Goal: Find specific page/section: Find specific page/section

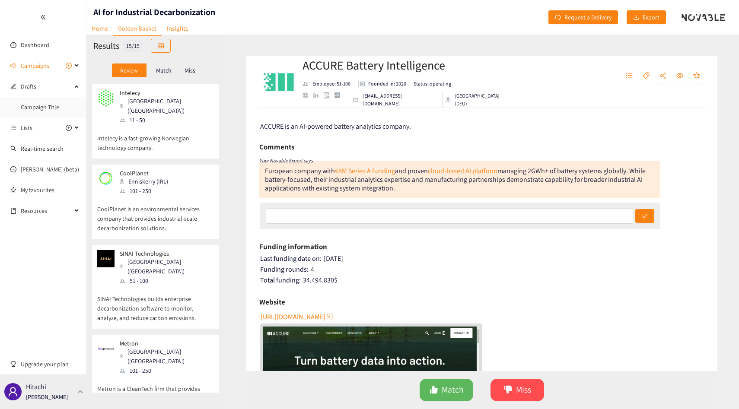
click at [72, 385] on div "Hitachi Thibaut Jacobs" at bounding box center [43, 392] width 86 height 35
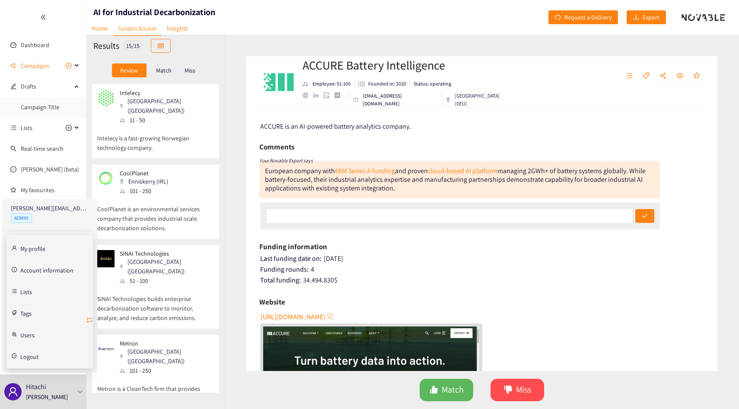
click at [92, 319] on icon "retweet" at bounding box center [89, 320] width 7 height 7
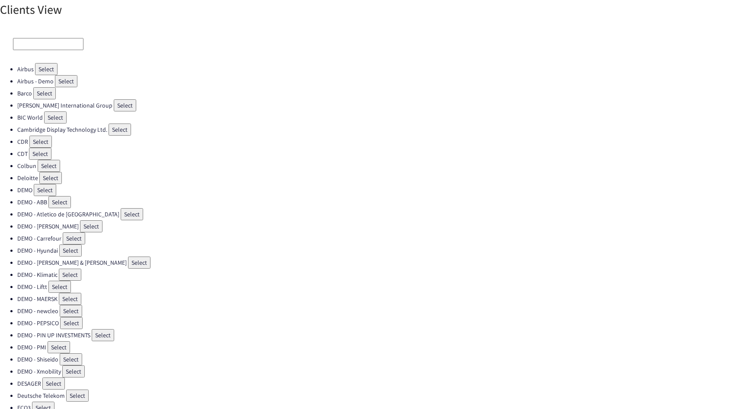
click at [59, 37] on div at bounding box center [368, 44] width 736 height 38
click at [56, 40] on input at bounding box center [48, 44] width 70 height 12
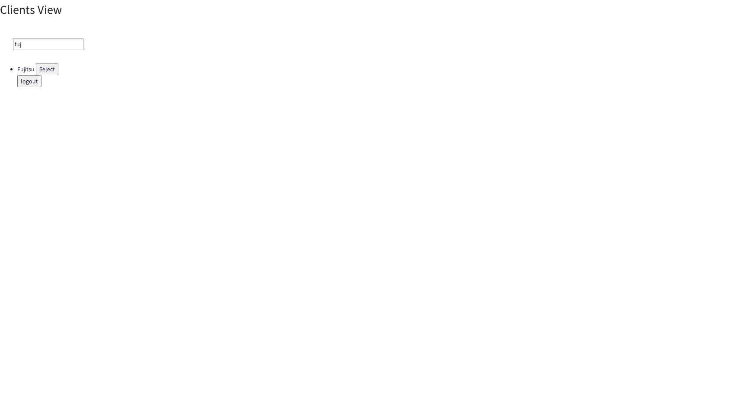
type input "fuj"
click at [41, 70] on button "Select" at bounding box center [47, 69] width 22 height 12
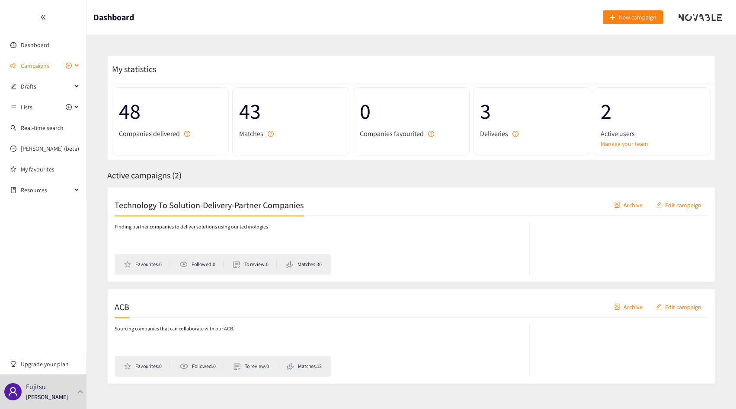
click at [36, 58] on span "Campaigns" at bounding box center [35, 65] width 29 height 17
click at [45, 90] on link "Technology To Solution-Delivery-Partner Companies" at bounding box center [87, 87] width 133 height 8
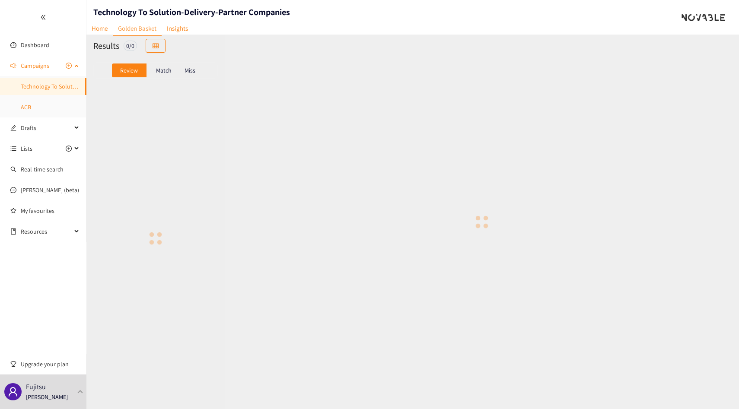
click at [31, 103] on link "ACB" at bounding box center [26, 107] width 10 height 8
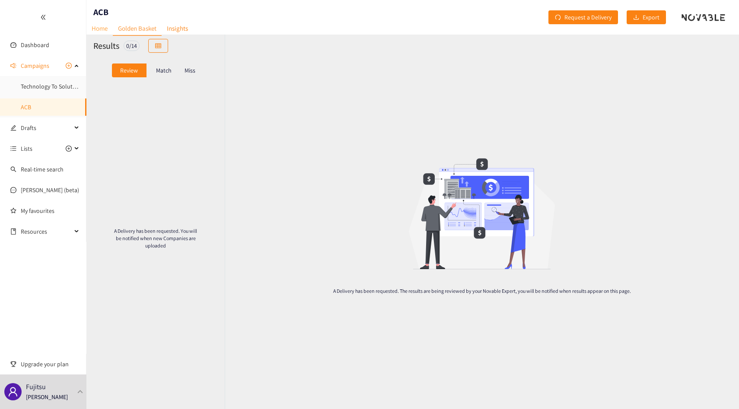
click at [94, 28] on link "Home" at bounding box center [99, 28] width 26 height 13
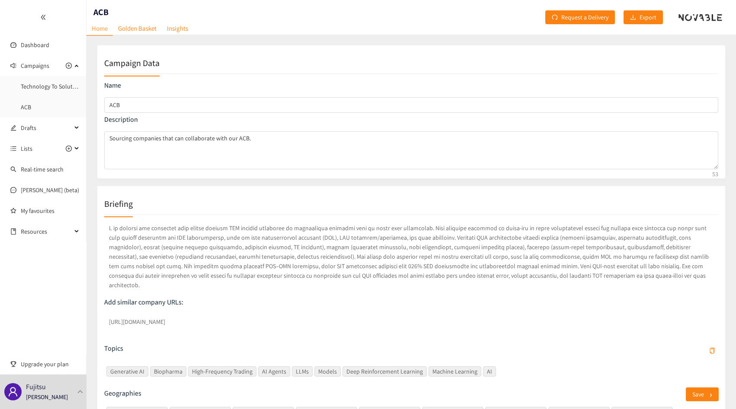
click at [191, 235] on p at bounding box center [411, 257] width 614 height 70
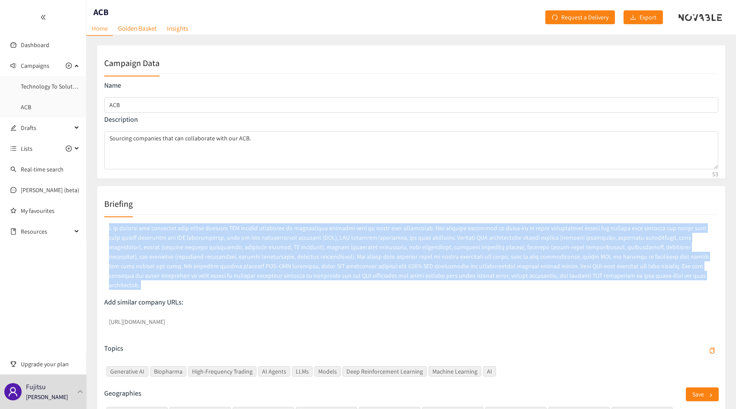
click at [191, 235] on p at bounding box center [411, 257] width 614 height 70
copy p "I am looking for companies that either provide GPU compute resources or intensi…"
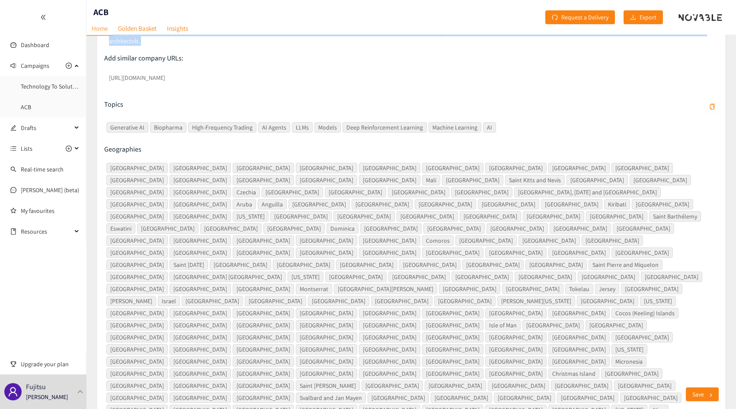
scroll to position [244, 0]
click at [243, 297] on span "Moldova" at bounding box center [212, 302] width 61 height 10
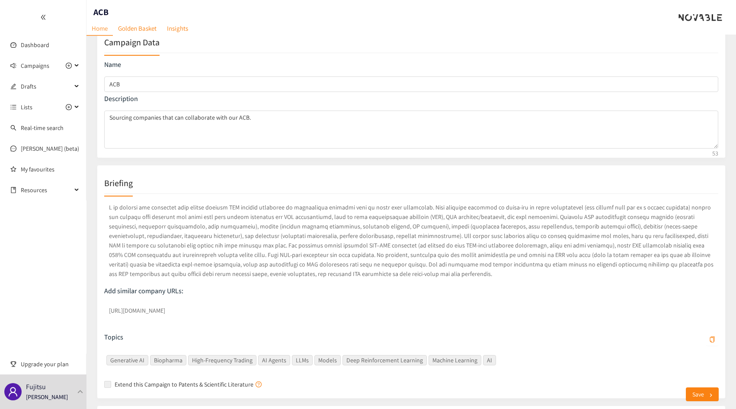
scroll to position [19, 0]
click at [130, 32] on link "Golden Basket" at bounding box center [137, 28] width 49 height 13
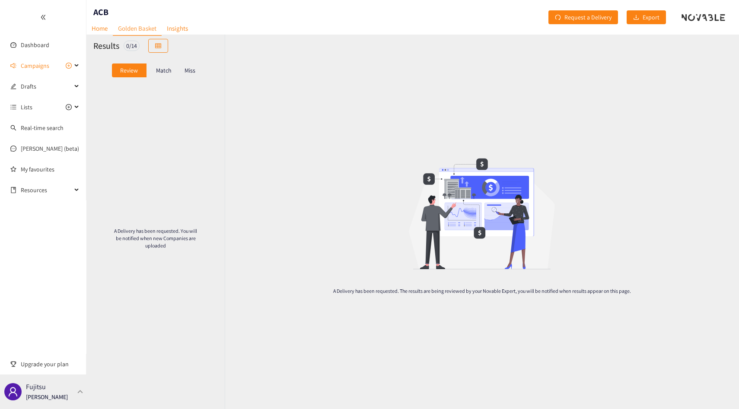
click at [58, 392] on div "Fujitsu Thibaut Jacobs" at bounding box center [47, 392] width 42 height 13
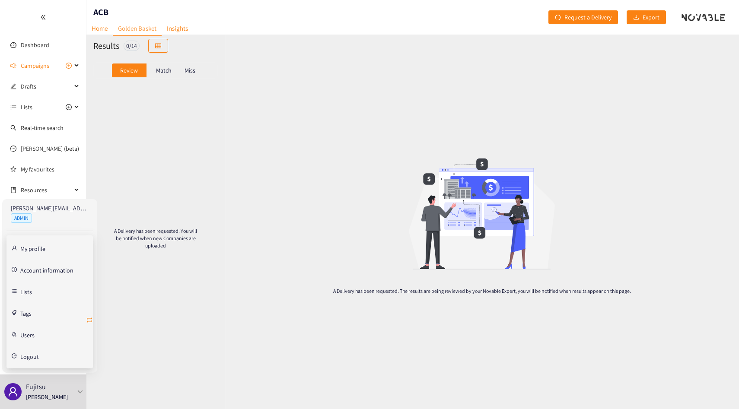
click at [90, 320] on icon "retweet" at bounding box center [89, 320] width 7 height 7
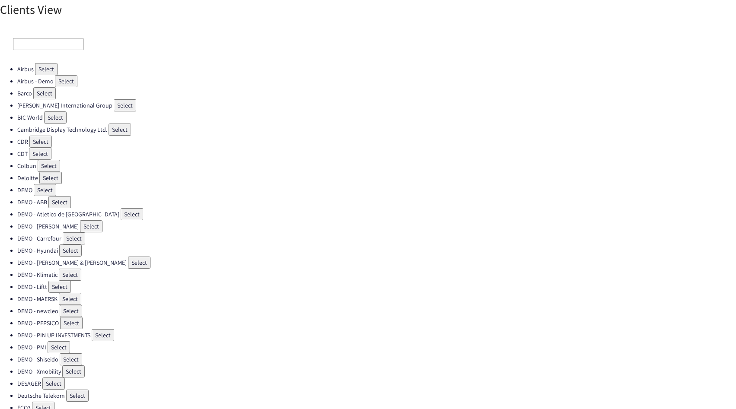
click at [33, 41] on input at bounding box center [48, 44] width 70 height 12
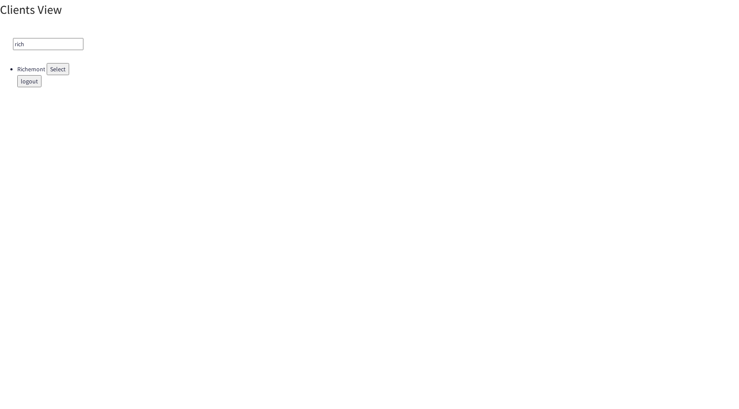
type input "rich"
click at [58, 70] on button "Select" at bounding box center [58, 69] width 22 height 12
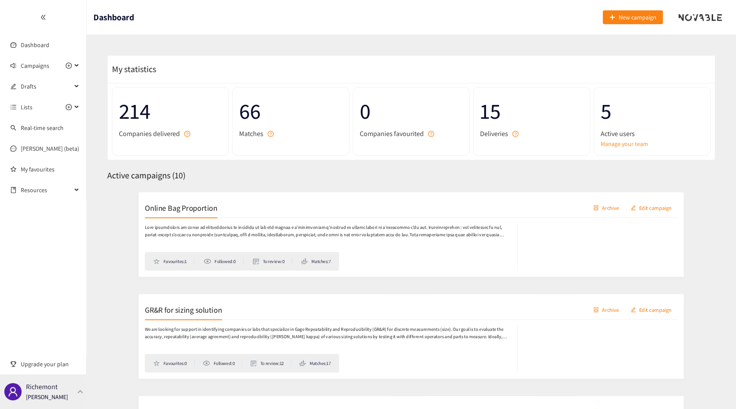
click at [56, 384] on p "Richemont" at bounding box center [42, 387] width 32 height 11
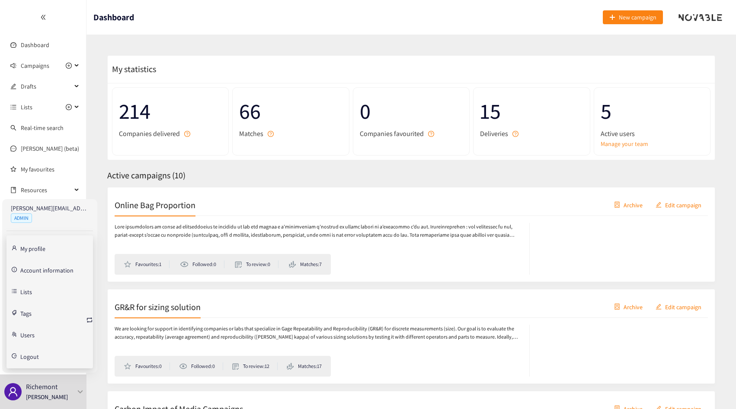
click at [56, 269] on link "Account information" at bounding box center [46, 270] width 53 height 8
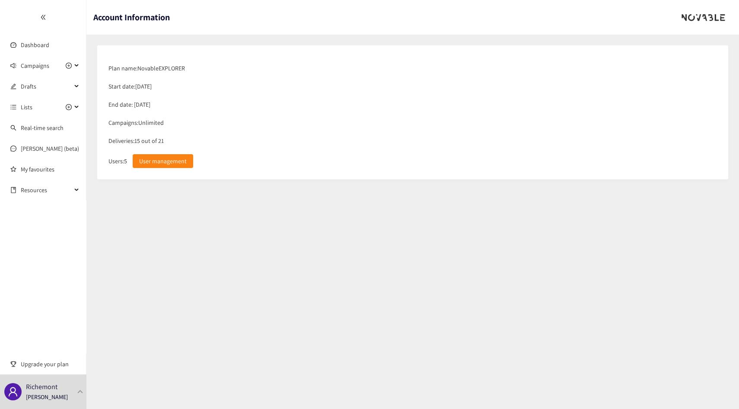
click at [149, 141] on div "Deliveries: 15 out of 21" at bounding box center [412, 141] width 617 height 18
click at [173, 139] on div "Deliveries: 15 out of 21" at bounding box center [412, 141] width 617 height 18
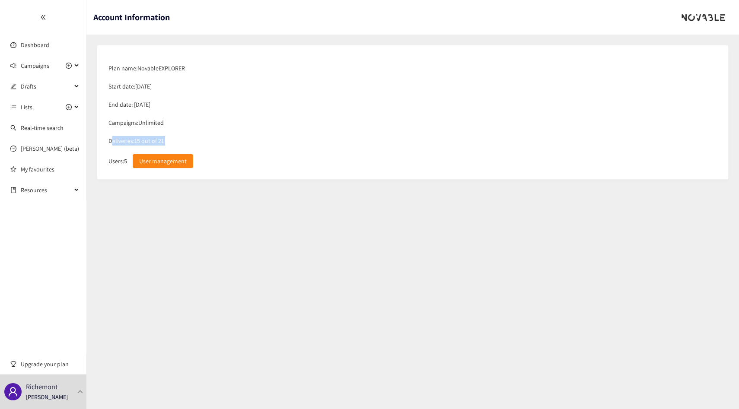
click at [173, 139] on div "Deliveries: 15 out of 21" at bounding box center [412, 141] width 617 height 18
click at [159, 139] on div "Deliveries: 15 out of 21" at bounding box center [412, 141] width 617 height 18
click at [171, 139] on div "Deliveries: 15 out of 21" at bounding box center [412, 141] width 617 height 18
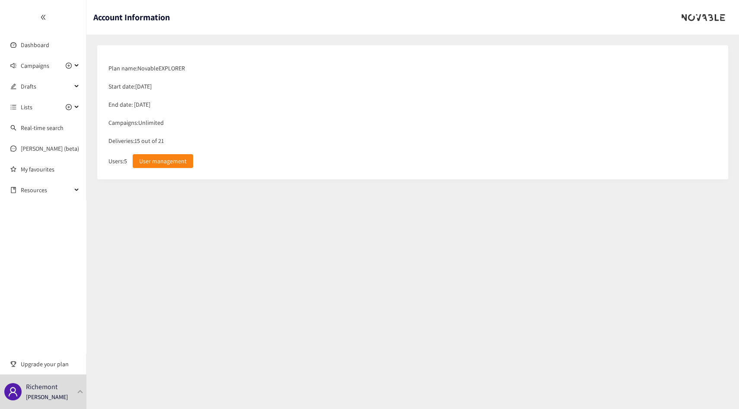
click at [171, 139] on div "Deliveries: 15 out of 21" at bounding box center [412, 141] width 617 height 18
click at [182, 139] on div "Deliveries: 15 out of 21" at bounding box center [412, 141] width 617 height 18
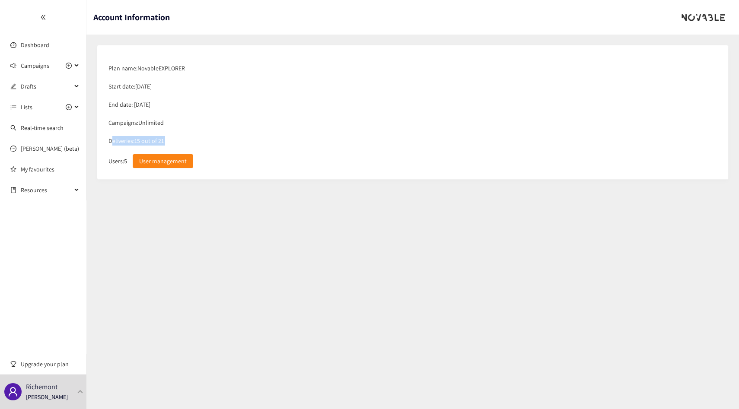
click at [185, 140] on div "Deliveries: 15 out of 21" at bounding box center [412, 141] width 617 height 18
click at [173, 140] on div "Deliveries: 15 out of 21" at bounding box center [412, 141] width 617 height 18
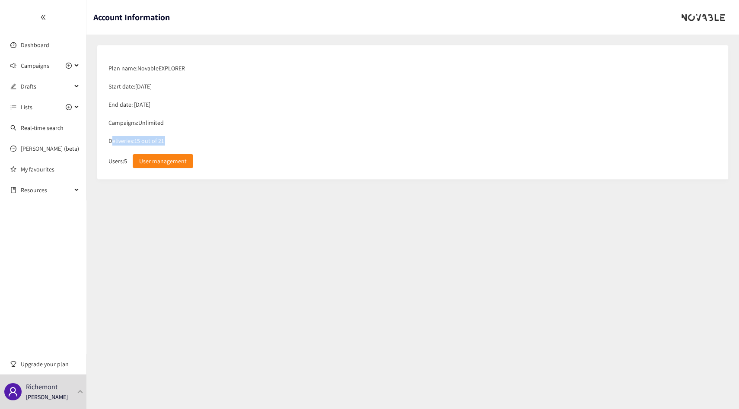
click at [173, 140] on div "Deliveries: 15 out of 21" at bounding box center [412, 141] width 617 height 18
click at [181, 142] on div "Deliveries: 15 out of 21" at bounding box center [412, 141] width 617 height 18
click at [181, 141] on div "Deliveries: 15 out of 21" at bounding box center [412, 141] width 617 height 18
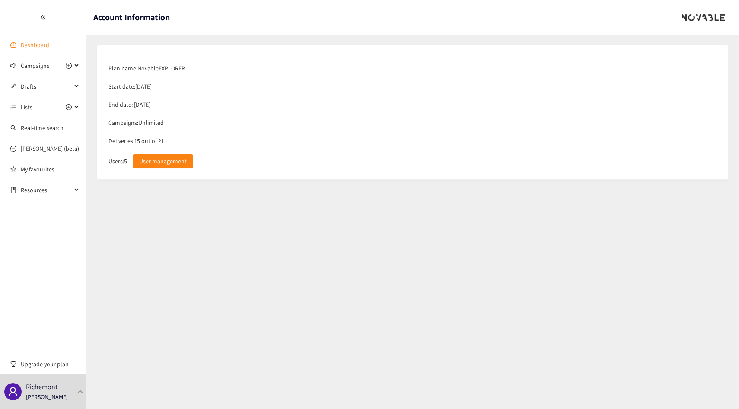
click at [43, 41] on link "Dashboard" at bounding box center [35, 45] width 29 height 8
